Goal: Task Accomplishment & Management: Complete application form

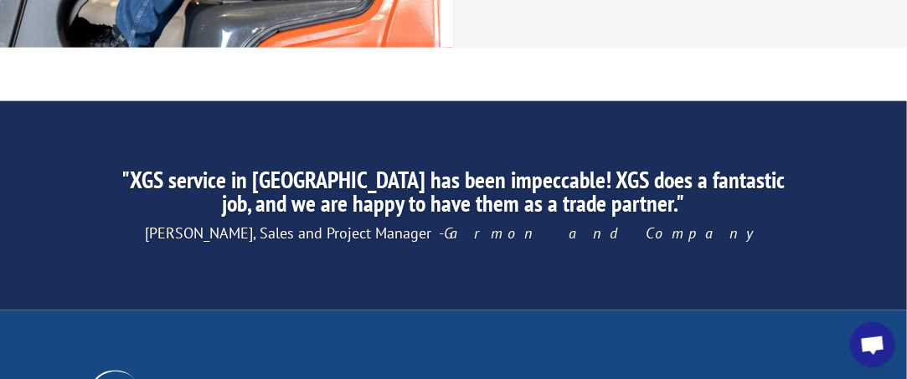
scroll to position [3094, 0]
